Goal: Find specific page/section: Find specific page/section

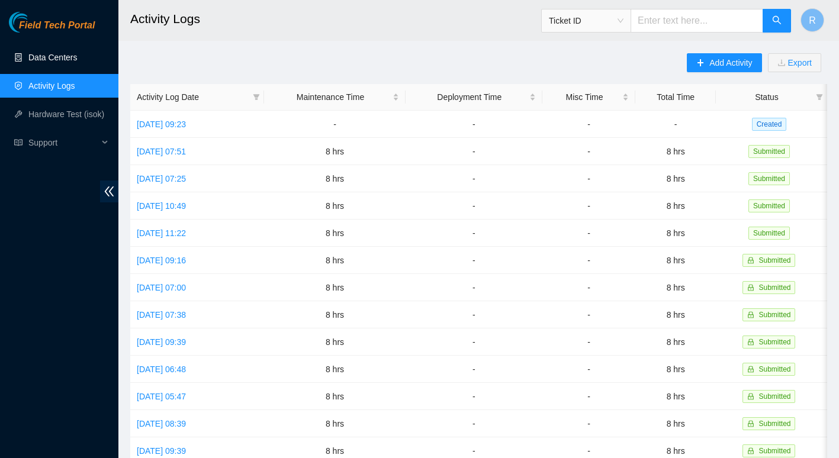
click at [33, 56] on link "Data Centers" at bounding box center [52, 57] width 49 height 9
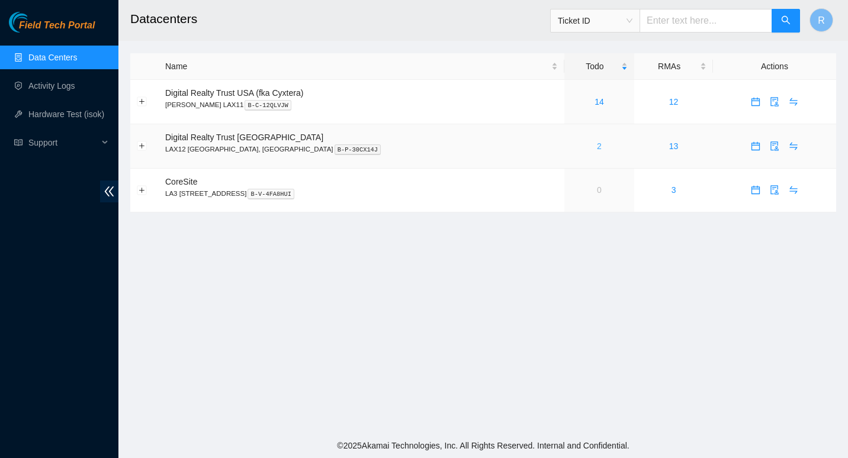
click at [597, 143] on link "2" at bounding box center [599, 145] width 5 height 9
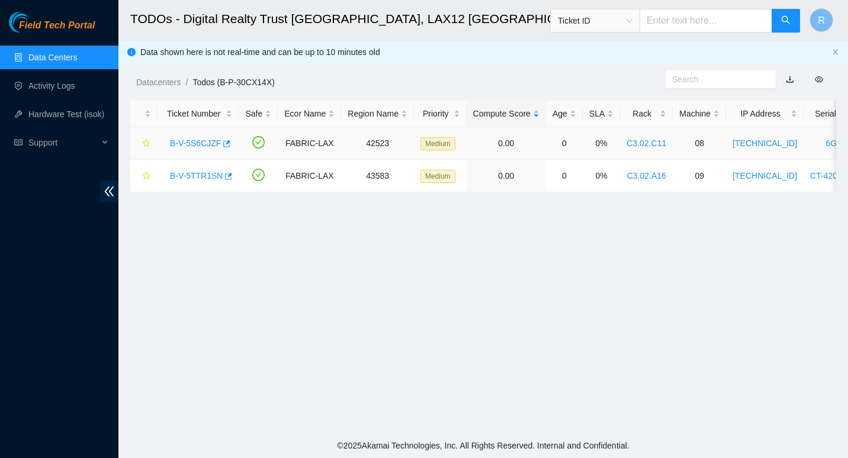
click at [203, 141] on link "B-V-5S6CJZF" at bounding box center [195, 143] width 51 height 9
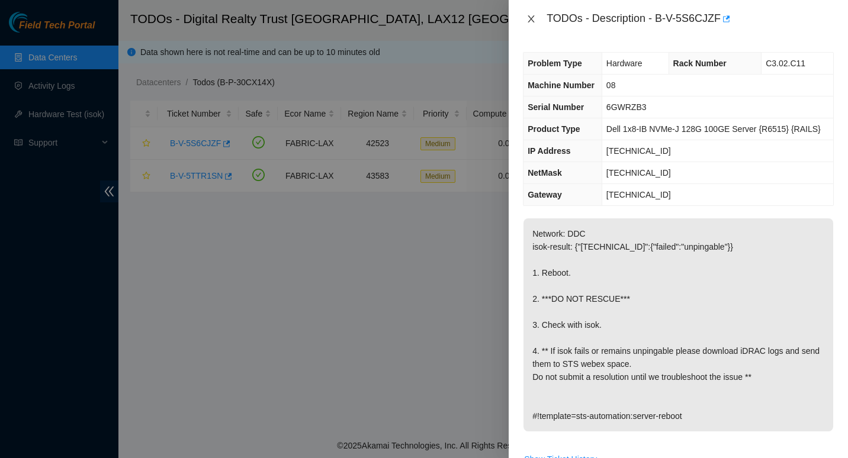
click at [530, 17] on icon "close" at bounding box center [530, 18] width 9 height 9
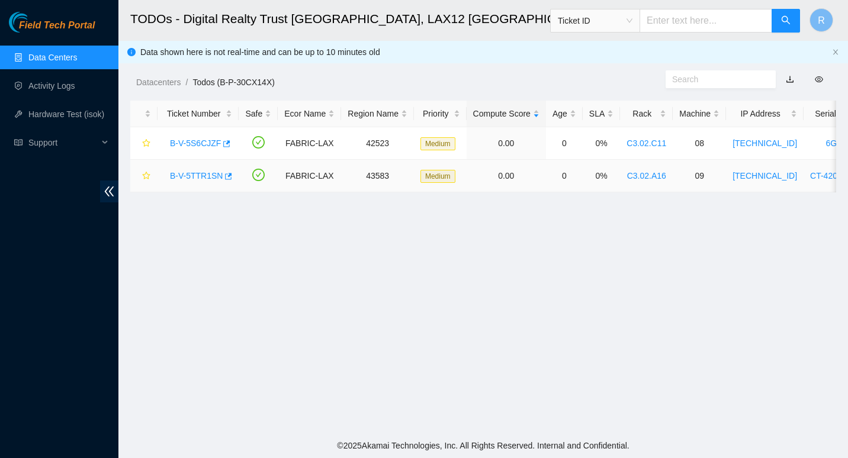
click at [195, 173] on link "B-V-5TTR1SN" at bounding box center [196, 175] width 53 height 9
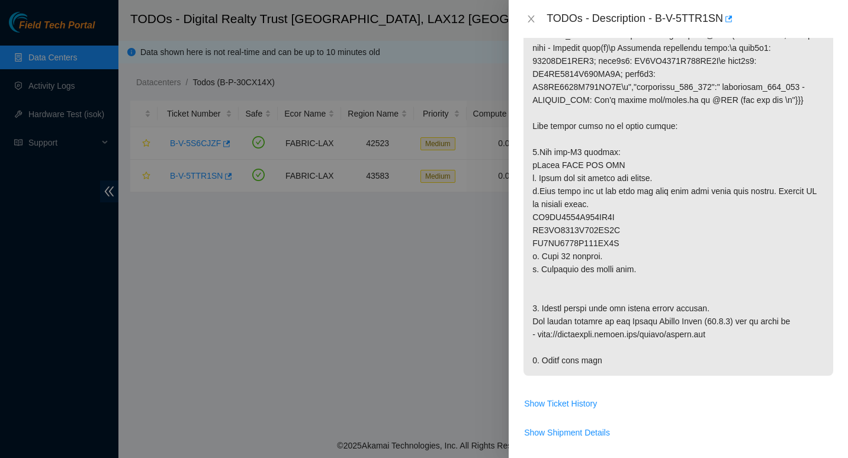
scroll to position [378, 0]
click at [630, 279] on p at bounding box center [678, 132] width 310 height 487
click at [532, 19] on icon "close" at bounding box center [530, 18] width 9 height 9
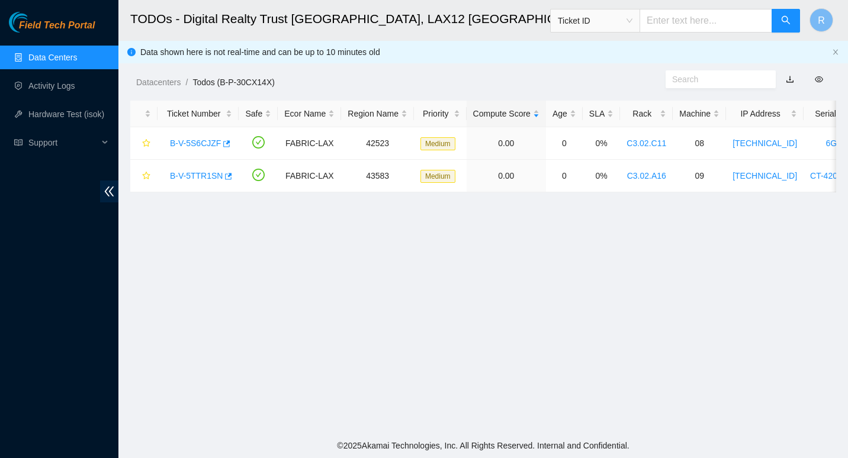
scroll to position [323, 0]
click at [184, 139] on link "B-V-5S6CJZF" at bounding box center [195, 143] width 51 height 9
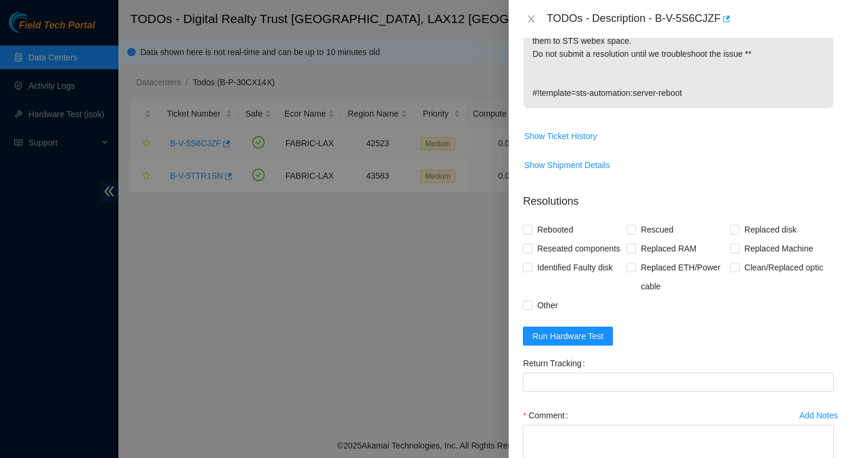
scroll to position [356, 0]
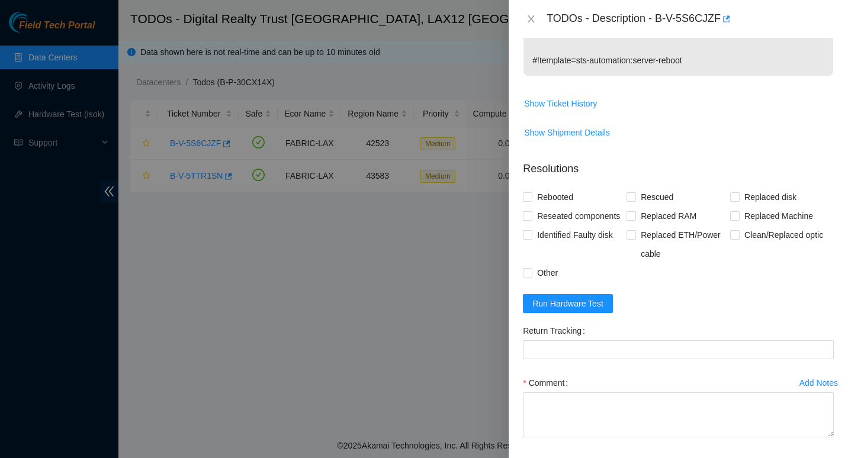
click at [654, 20] on div "TODOs - Description - B-V-5S6CJZF" at bounding box center [689, 18] width 287 height 19
drag, startPoint x: 657, startPoint y: 18, endPoint x: 715, endPoint y: 18, distance: 58.6
click at [715, 18] on div "TODOs - Description - B-V-5S6CJZF" at bounding box center [689, 18] width 287 height 19
copy div "B-V-5S6CJZF"
click at [813, 282] on div "Rebooted Rescued Replaced disk Reseated components Replaced RAM Replaced Machin…" at bounding box center [678, 235] width 311 height 95
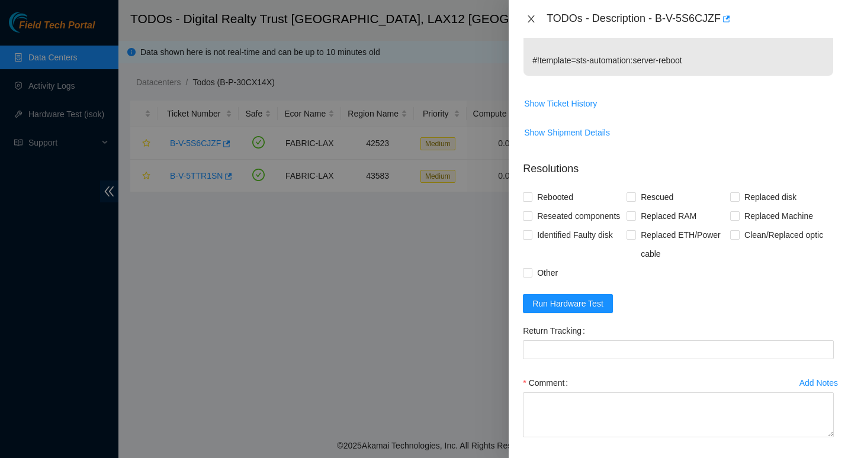
click at [530, 23] on icon "close" at bounding box center [530, 18] width 9 height 9
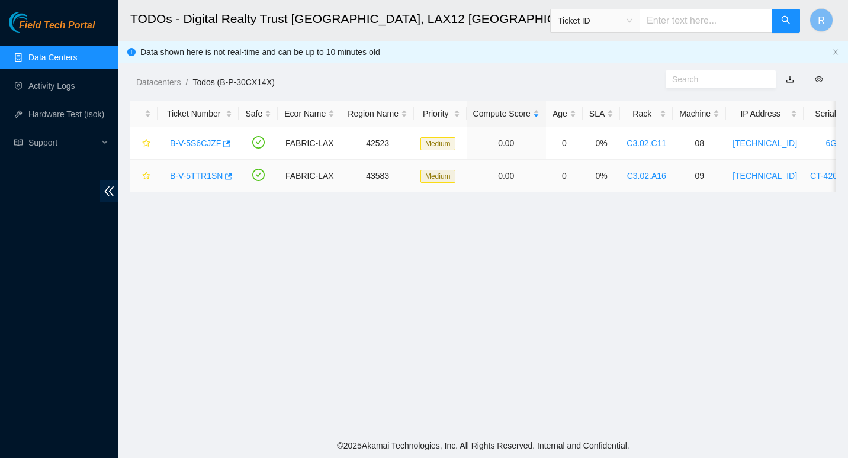
click at [181, 176] on link "B-V-5TTR1SN" at bounding box center [196, 175] width 53 height 9
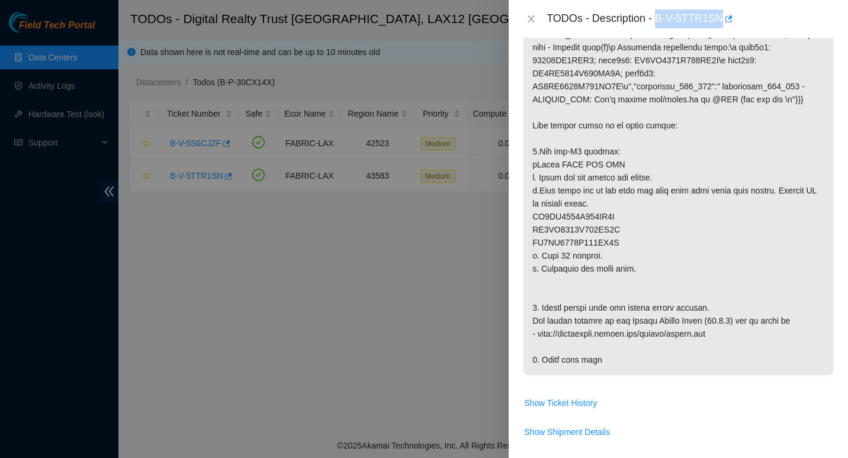
drag, startPoint x: 657, startPoint y: 18, endPoint x: 720, endPoint y: 18, distance: 62.8
click at [720, 18] on div "TODOs - Description - B-V-5TTR1SN" at bounding box center [689, 18] width 287 height 19
copy div "B-V-5TTR1SN"
